Goal: Task Accomplishment & Management: Manage account settings

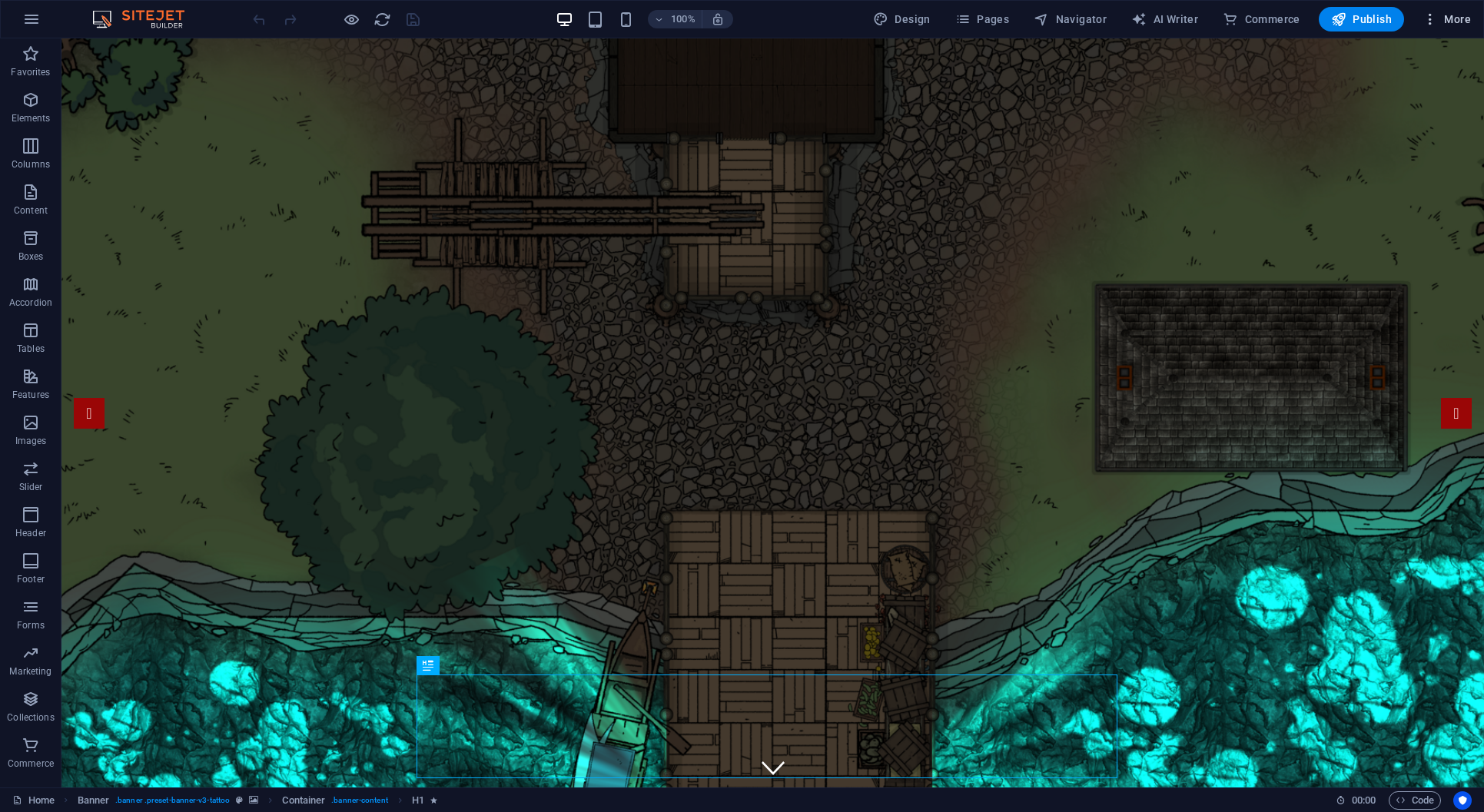
click at [1435, 17] on icon "button" at bounding box center [1430, 19] width 15 height 15
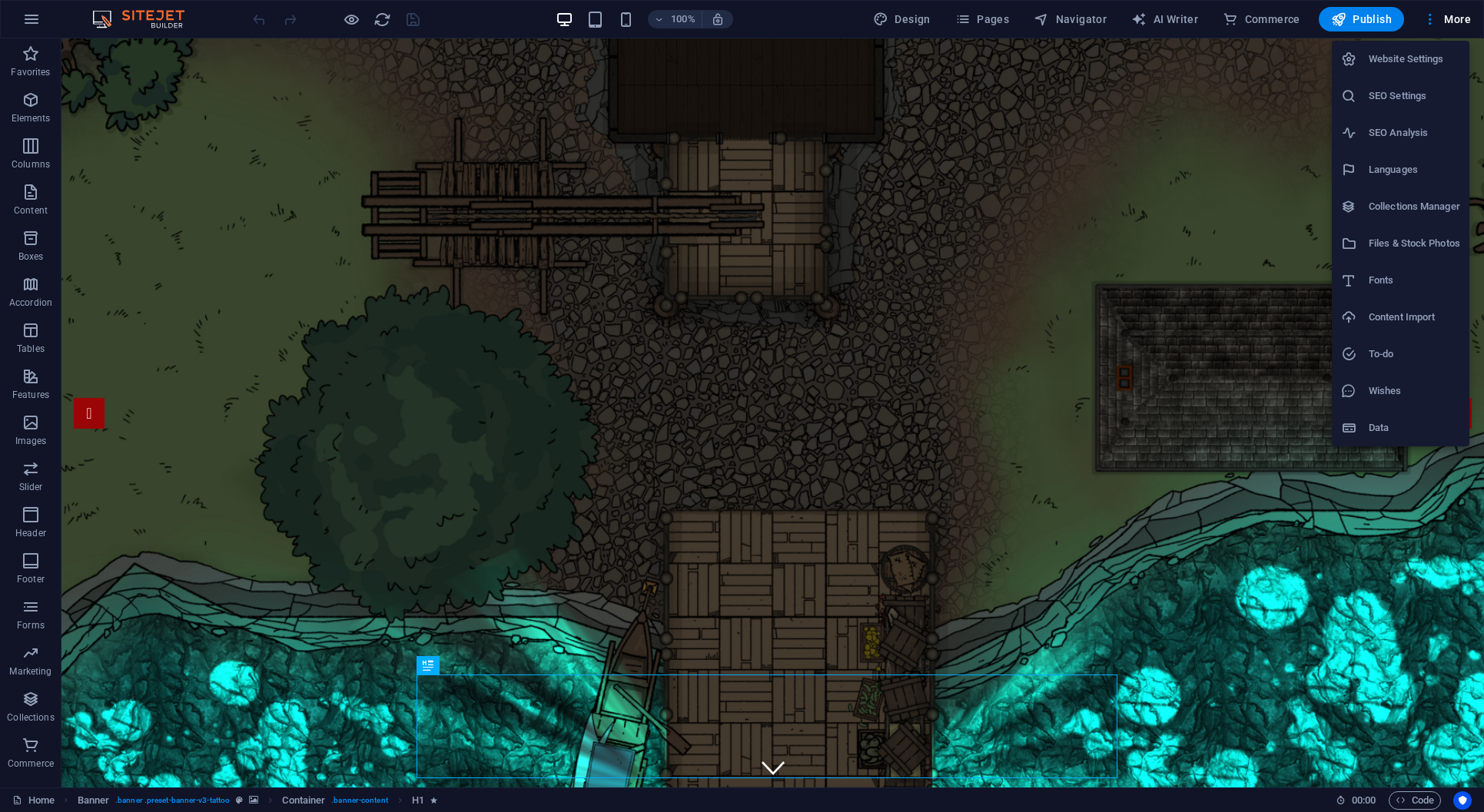
click at [1392, 64] on h6 "Website Settings" at bounding box center [1414, 58] width 91 height 18
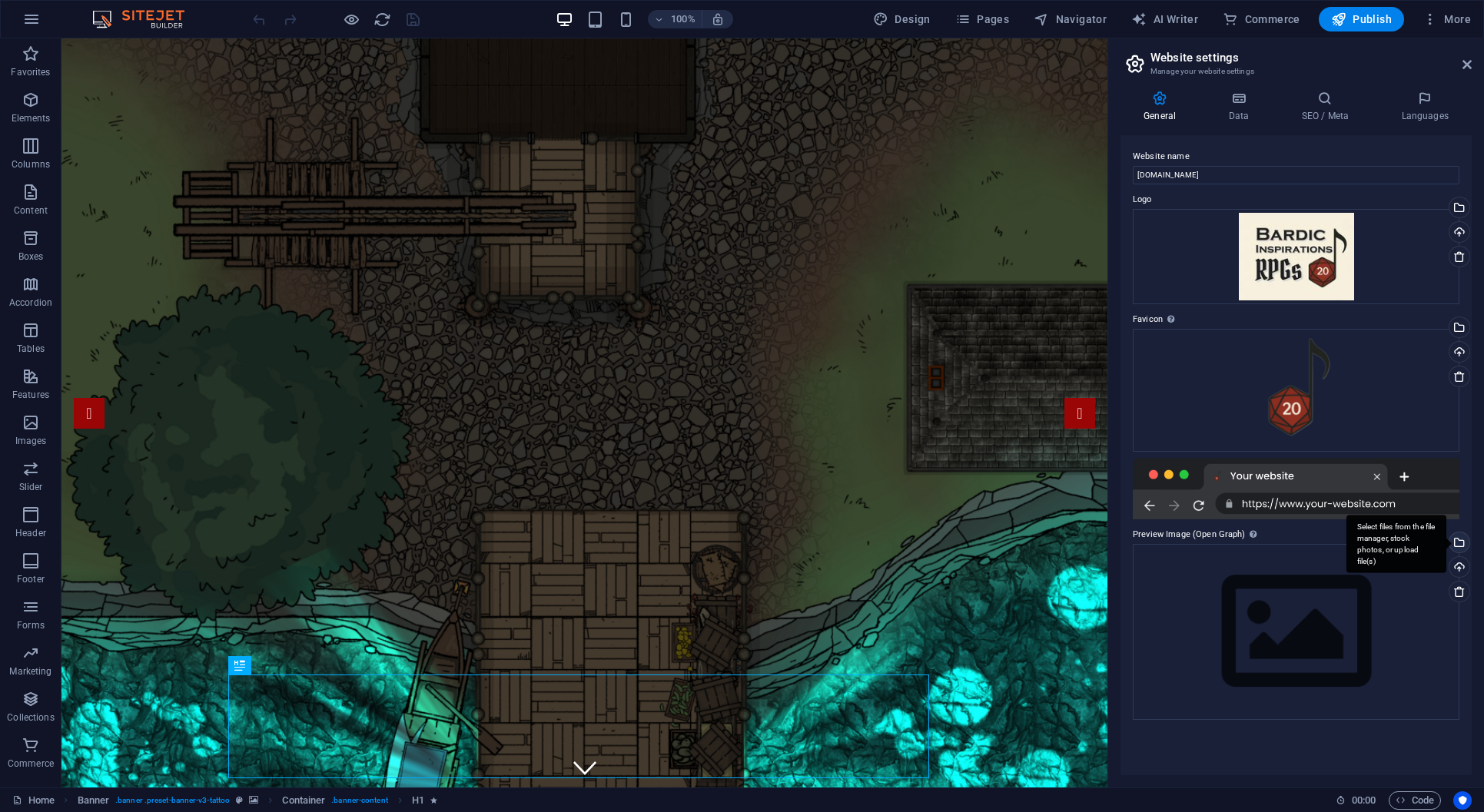
click at [1446, 540] on div "Select files from the file manager, stock photos, or upload file(s)" at bounding box center [1395, 544] width 100 height 58
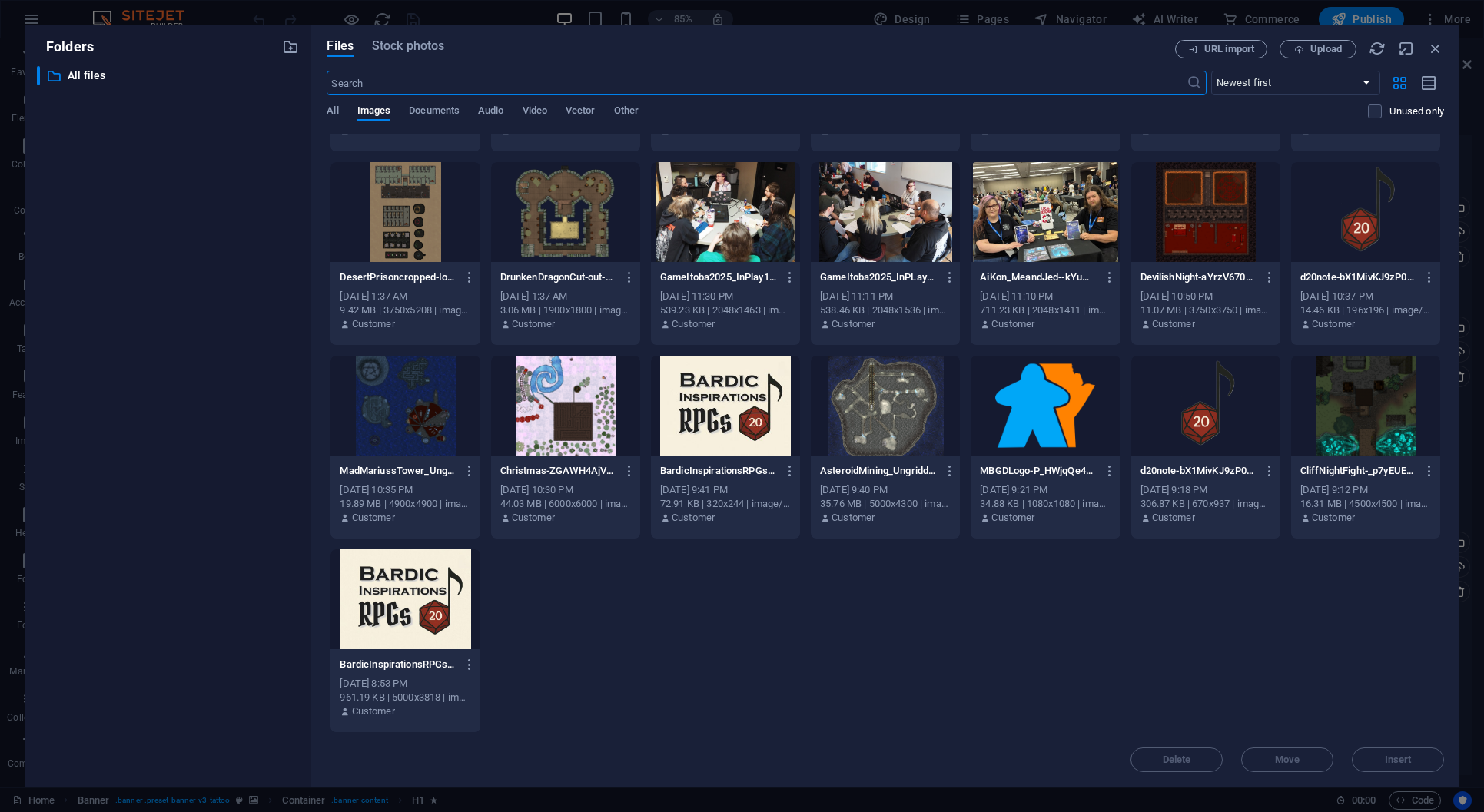
scroll to position [360, 0]
click at [717, 422] on div at bounding box center [724, 405] width 149 height 100
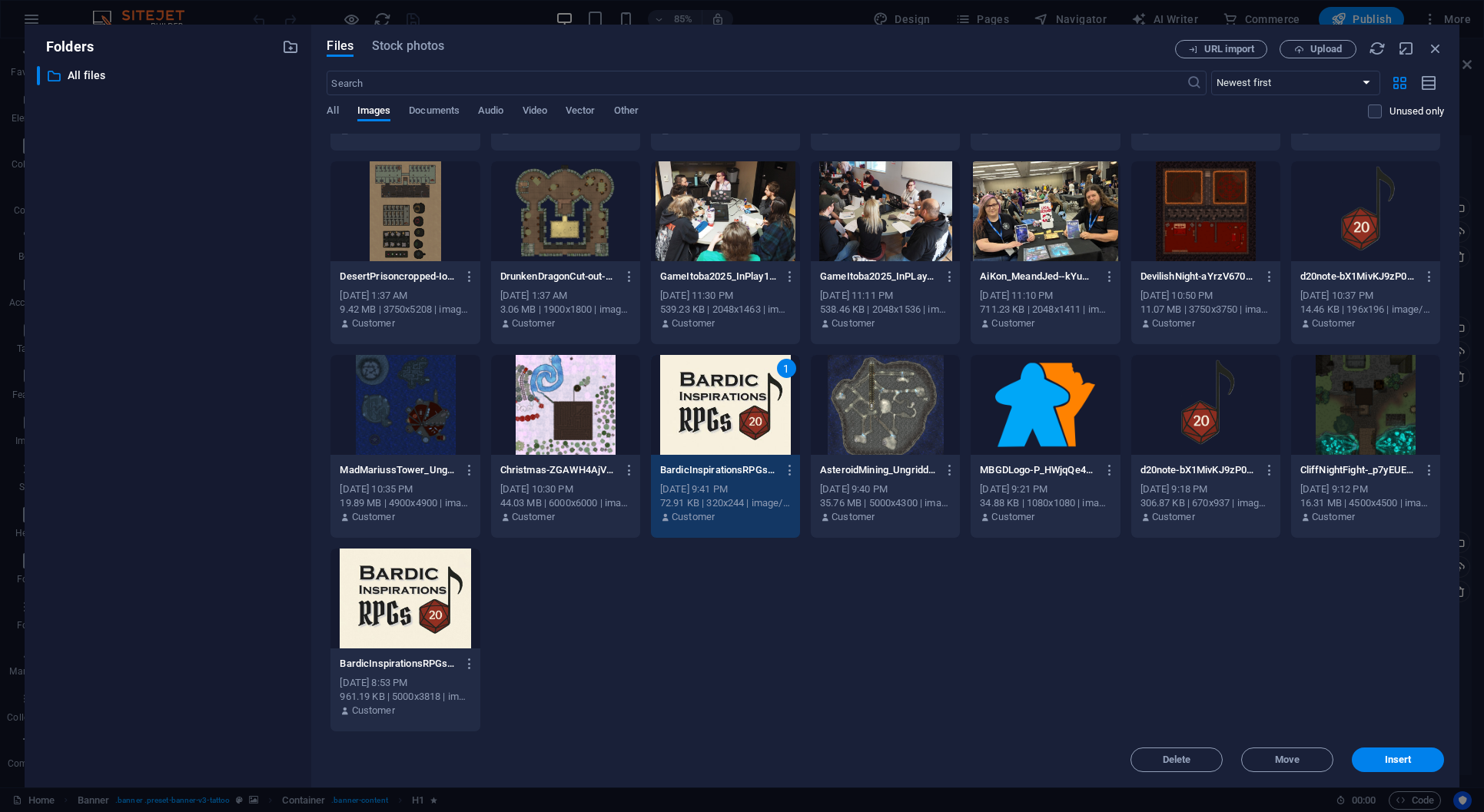
click at [717, 422] on div "1" at bounding box center [724, 405] width 149 height 100
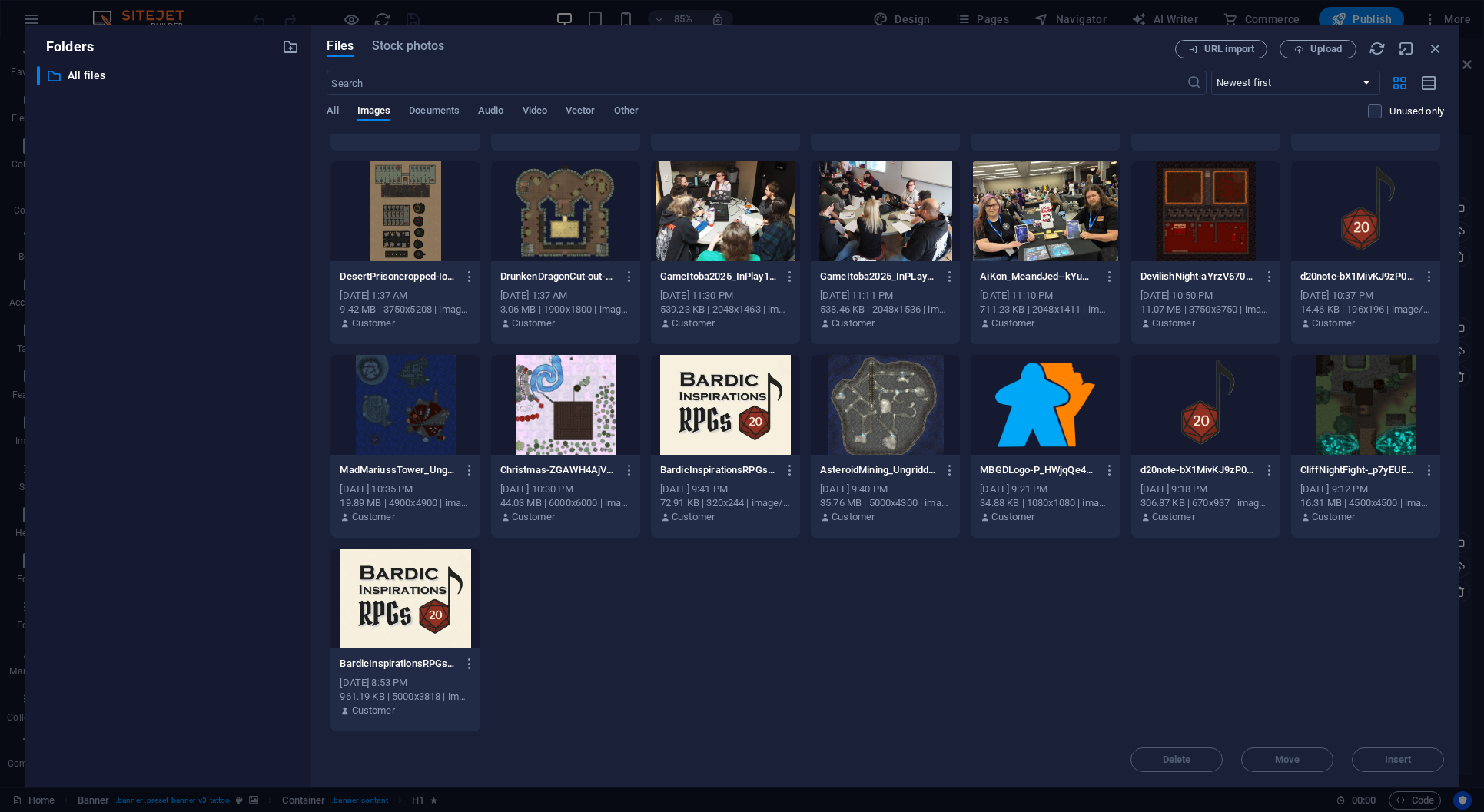
click at [717, 422] on div at bounding box center [724, 405] width 149 height 100
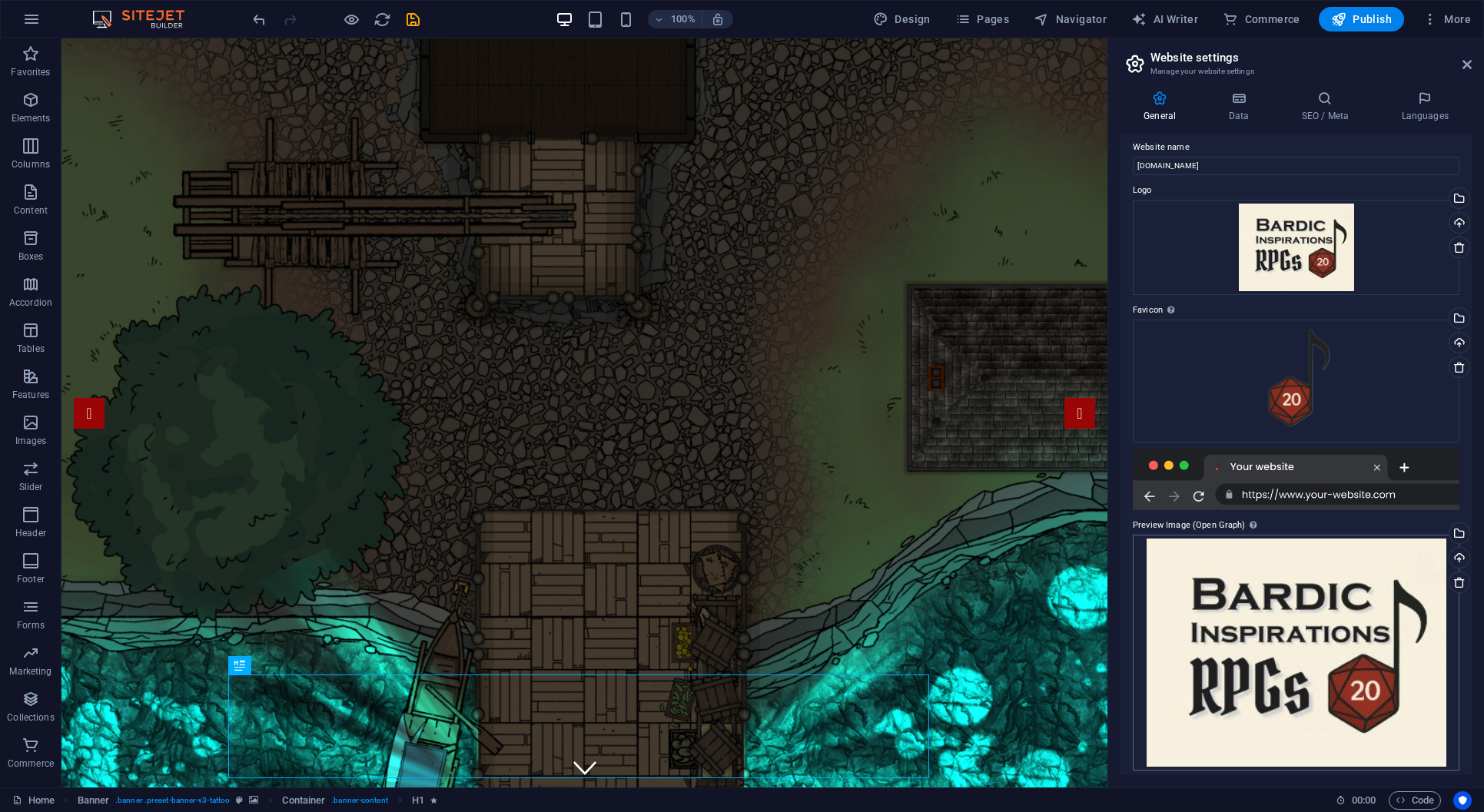
scroll to position [17, 0]
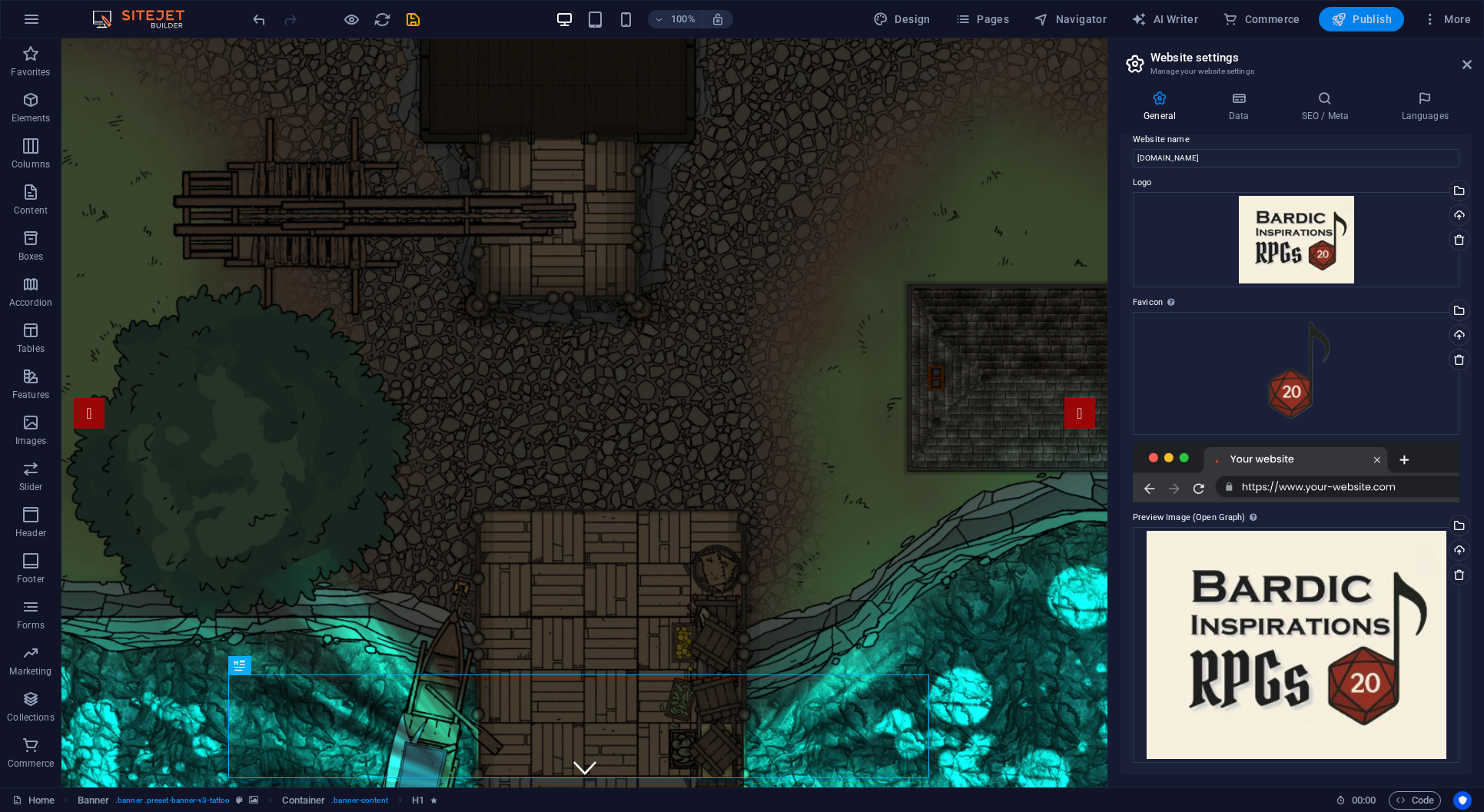
click at [1356, 19] on span "Publish" at bounding box center [1361, 19] width 61 height 15
